Goal: Check status: Check status

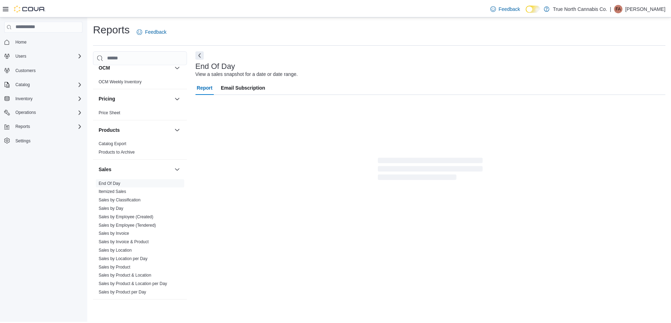
scroll to position [436, 0]
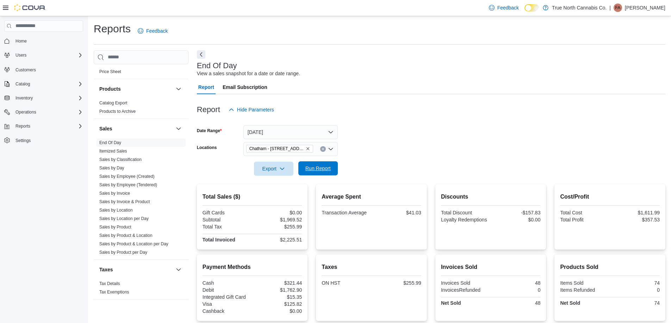
click at [313, 169] on span "Run Report" at bounding box center [317, 168] width 25 height 7
click at [357, 157] on div at bounding box center [431, 159] width 468 height 6
drag, startPoint x: 332, startPoint y: 166, endPoint x: 405, endPoint y: 138, distance: 78.6
click at [333, 166] on span "Run Report" at bounding box center [317, 169] width 31 height 14
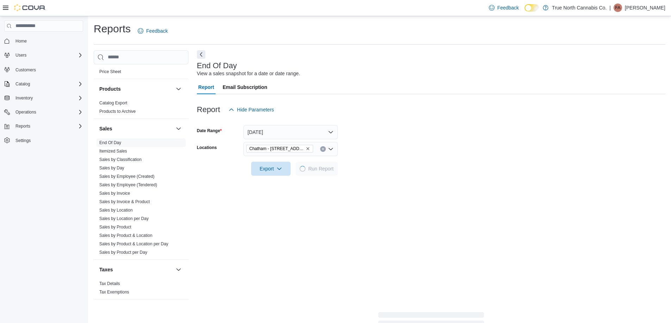
click at [405, 138] on form "Date Range Today Locations Chatham - 85 King St W Export Run Report" at bounding box center [431, 146] width 468 height 59
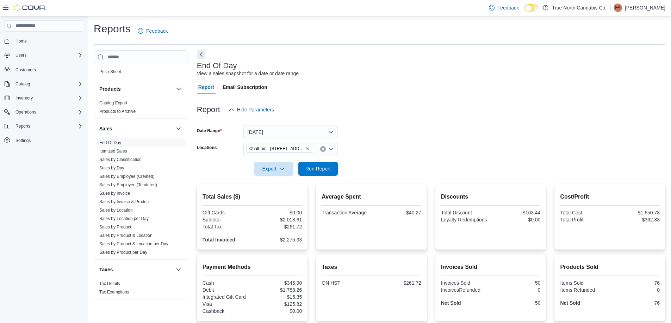
click at [405, 138] on form "Date Range Today Locations Chatham - 85 King St W Export Run Report" at bounding box center [431, 146] width 468 height 59
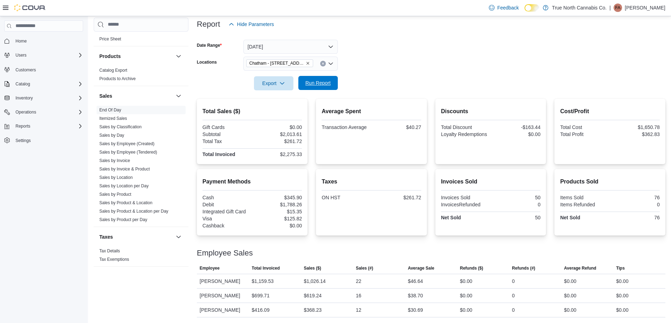
click at [324, 78] on span "Run Report" at bounding box center [317, 83] width 31 height 14
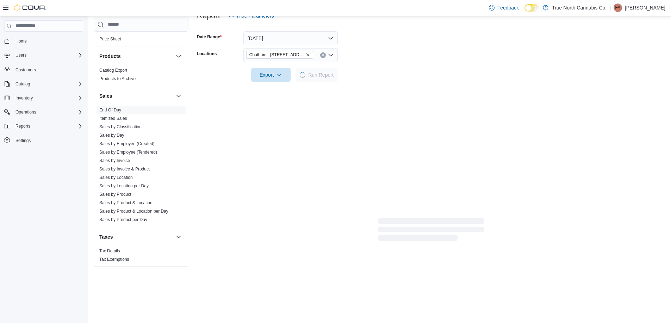
click at [387, 64] on div at bounding box center [431, 65] width 468 height 6
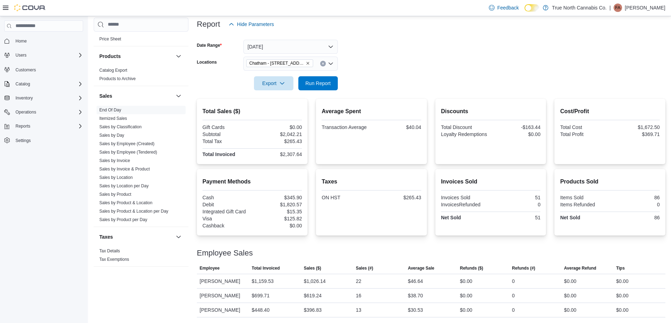
click at [324, 62] on icon "Clear input" at bounding box center [322, 63] width 3 height 3
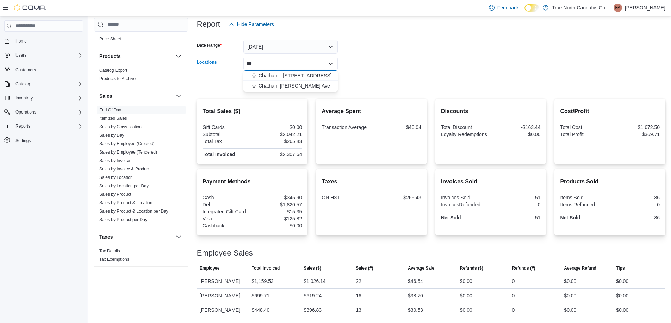
type input "***"
click at [307, 82] on span "Chatham McNaughton Ave" at bounding box center [293, 85] width 71 height 7
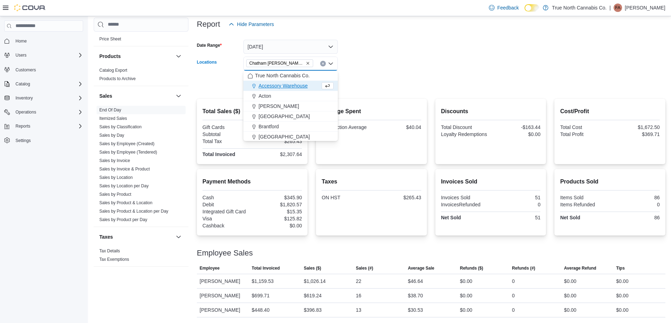
drag, startPoint x: 361, startPoint y: 71, endPoint x: 349, endPoint y: 74, distance: 12.4
click at [359, 72] on form "Date Range Today Locations Chatham McNaughton Ave Combo box. Selected. Chatham …" at bounding box center [431, 60] width 468 height 59
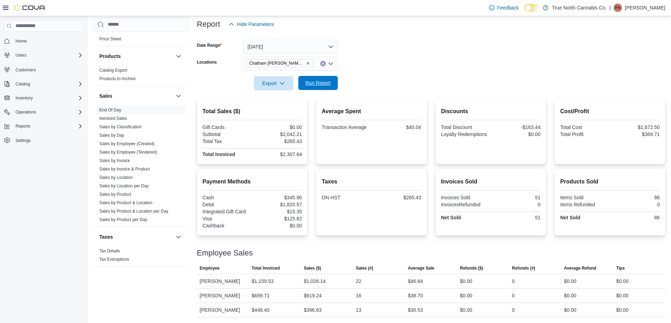
click at [327, 80] on span "Run Report" at bounding box center [317, 83] width 25 height 7
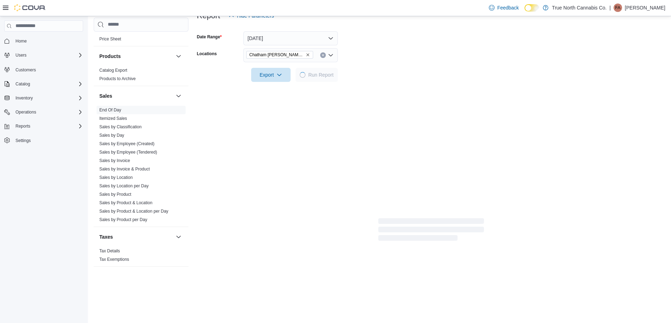
click at [400, 62] on div at bounding box center [431, 65] width 468 height 6
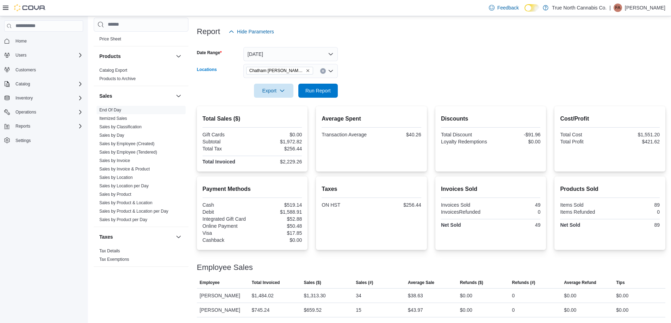
click at [322, 71] on icon "Clear input" at bounding box center [323, 71] width 2 height 2
type input "***"
click at [303, 83] on span "Chatham - 85 King St W" at bounding box center [294, 83] width 73 height 7
click at [364, 78] on div at bounding box center [431, 81] width 468 height 6
click at [326, 88] on span "Run Report" at bounding box center [317, 90] width 25 height 7
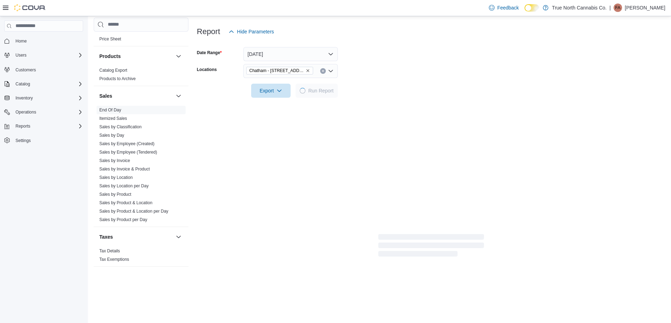
click at [400, 80] on div at bounding box center [431, 81] width 468 height 6
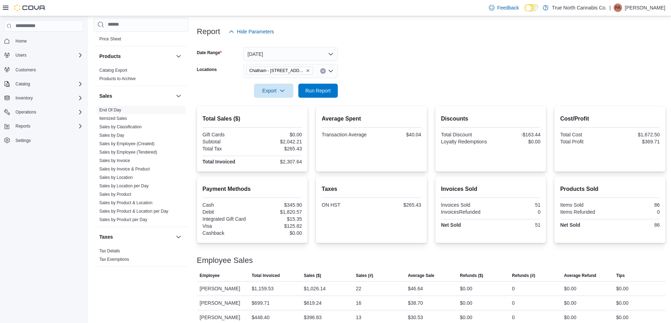
click at [385, 65] on form "Date Range Today Locations Chatham - 85 King St W Export Run Report" at bounding box center [431, 68] width 468 height 59
click at [376, 77] on form "Date Range Today Locations Chatham - 85 King St W Export Run Report" at bounding box center [431, 68] width 468 height 59
click at [417, 98] on div at bounding box center [431, 102] width 468 height 8
click at [385, 78] on div at bounding box center [431, 81] width 468 height 6
click at [364, 68] on form "Date Range Today Locations Chatham - 85 King St W Export Run Report" at bounding box center [431, 68] width 468 height 59
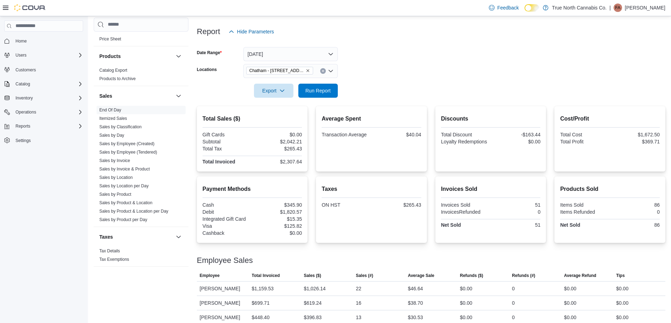
click at [364, 68] on form "Date Range Today Locations Chatham - 85 King St W Export Run Report" at bounding box center [431, 68] width 468 height 59
click at [365, 67] on form "Date Range Today Locations Chatham - 85 King St W Export Run Report" at bounding box center [431, 68] width 468 height 59
click at [377, 79] on div at bounding box center [431, 81] width 468 height 6
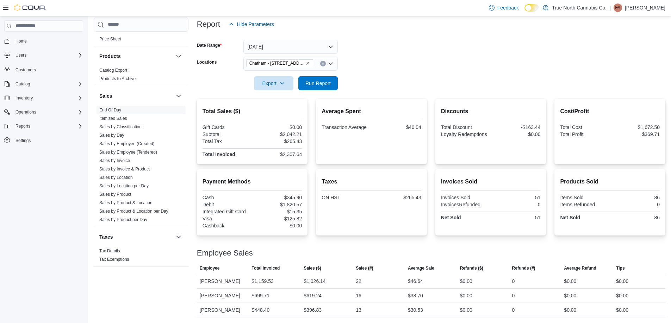
scroll to position [94, 0]
click at [385, 73] on form "Date Range Today Locations Chatham - 85 King St W Export Run Report" at bounding box center [431, 60] width 468 height 59
click at [383, 71] on div at bounding box center [431, 74] width 468 height 6
click at [312, 80] on span "Run Report" at bounding box center [317, 83] width 31 height 14
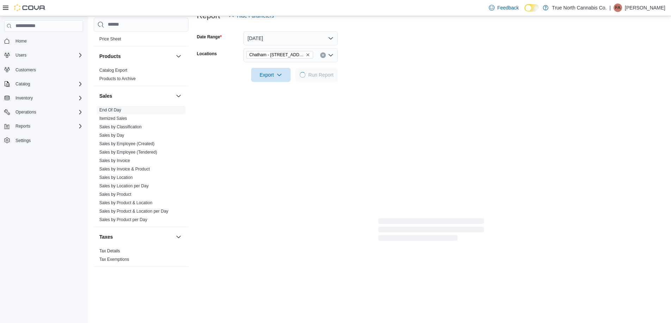
click at [348, 73] on form "Date Range Today Locations Chatham - 85 King St W Export Run Report" at bounding box center [431, 52] width 468 height 59
click at [392, 65] on div at bounding box center [431, 65] width 468 height 6
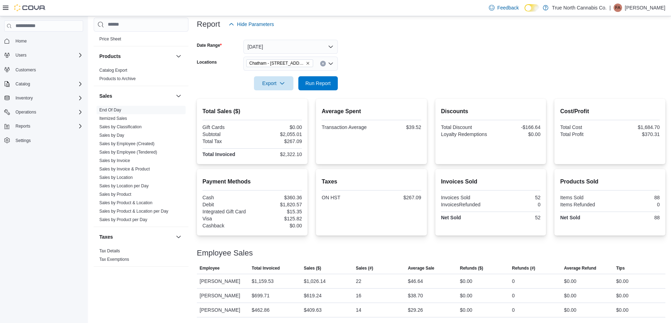
click at [389, 71] on div at bounding box center [431, 74] width 468 height 6
click at [376, 55] on form "Date Range Today Locations Chatham - 85 King St W Export Run Report" at bounding box center [431, 60] width 468 height 59
click at [307, 80] on span "Run Report" at bounding box center [317, 83] width 25 height 7
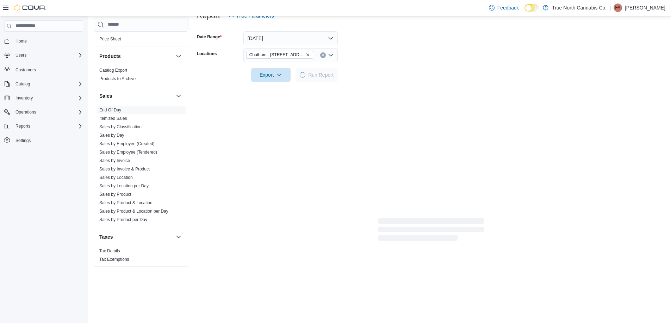
click at [423, 78] on form "Date Range Today Locations Chatham - 85 King St W Export Run Report" at bounding box center [431, 52] width 468 height 59
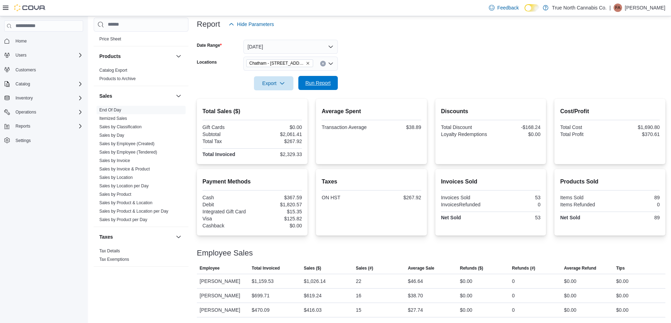
click at [314, 80] on span "Run Report" at bounding box center [317, 83] width 25 height 7
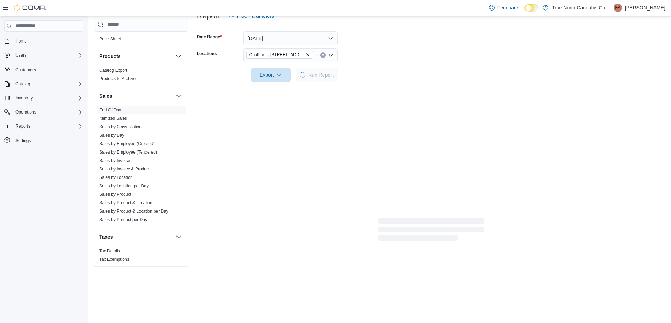
click at [392, 56] on form "Date Range Today Locations Chatham - 85 King St W Export Run Report" at bounding box center [431, 52] width 468 height 59
